Goal: Task Accomplishment & Management: Manage account settings

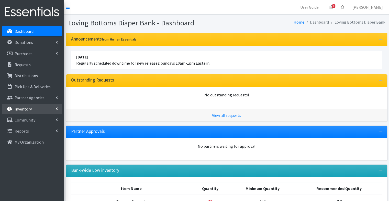
click at [41, 109] on link "Inventory" at bounding box center [32, 109] width 60 height 10
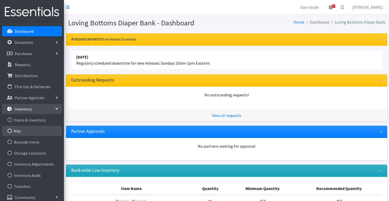
click at [28, 135] on link "Kits" at bounding box center [32, 131] width 60 height 10
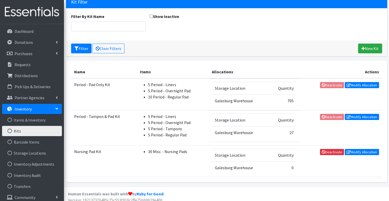
scroll to position [37, 0]
click at [359, 85] on link "Modify Allocation" at bounding box center [362, 85] width 34 height 6
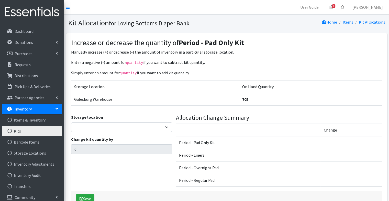
click at [112, 132] on div "Storage location [GEOGRAPHIC_DATA] Change kit quantity by 0" at bounding box center [121, 152] width 105 height 77
click at [110, 126] on select "Galesburg Warehouse" at bounding box center [121, 127] width 101 height 10
select select "1"
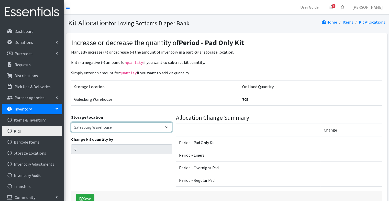
click at [71, 122] on select "Galesburg Warehouse" at bounding box center [121, 127] width 101 height 10
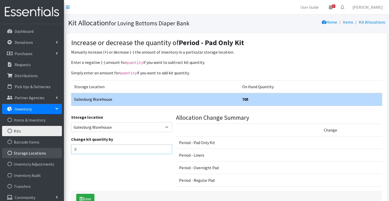
drag, startPoint x: 98, startPoint y: 148, endPoint x: 50, endPoint y: 154, distance: 48.0
click at [50, 154] on div "User Guide 5 5 Pick-ups remaining this week View Calendar 0 Requests 0 Partner …" at bounding box center [194, 108] width 389 height 216
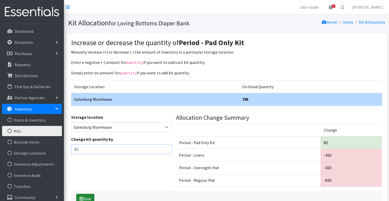
type input "82"
click at [87, 195] on button "Save" at bounding box center [85, 199] width 18 height 10
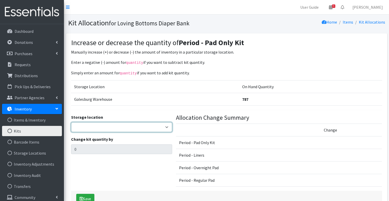
click at [123, 126] on select "Galesburg Warehouse" at bounding box center [121, 127] width 101 height 10
select select "1"
click at [71, 122] on select "Galesburg Warehouse" at bounding box center [121, 127] width 101 height 10
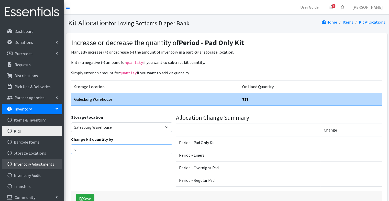
drag, startPoint x: 100, startPoint y: 146, endPoint x: 53, endPoint y: 161, distance: 48.9
click at [53, 161] on div "User Guide 5 5 Pick-ups remaining this week View Calendar 0 Requests 0 Partner …" at bounding box center [194, 108] width 389 height 216
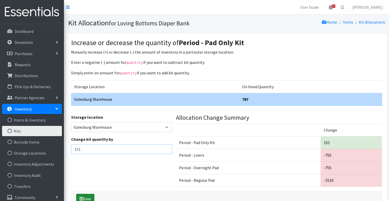
type input "151"
click at [88, 195] on button "Save" at bounding box center [85, 199] width 18 height 10
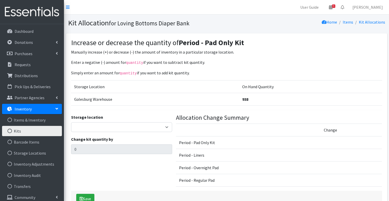
click at [28, 26] on div "Dashboard Donations All Donations New Donation Purchases All Purchases [GEOGRAP…" at bounding box center [32, 117] width 64 height 186
click at [29, 31] on p "Dashboard" at bounding box center [24, 31] width 19 height 5
